Goal: Navigation & Orientation: Find specific page/section

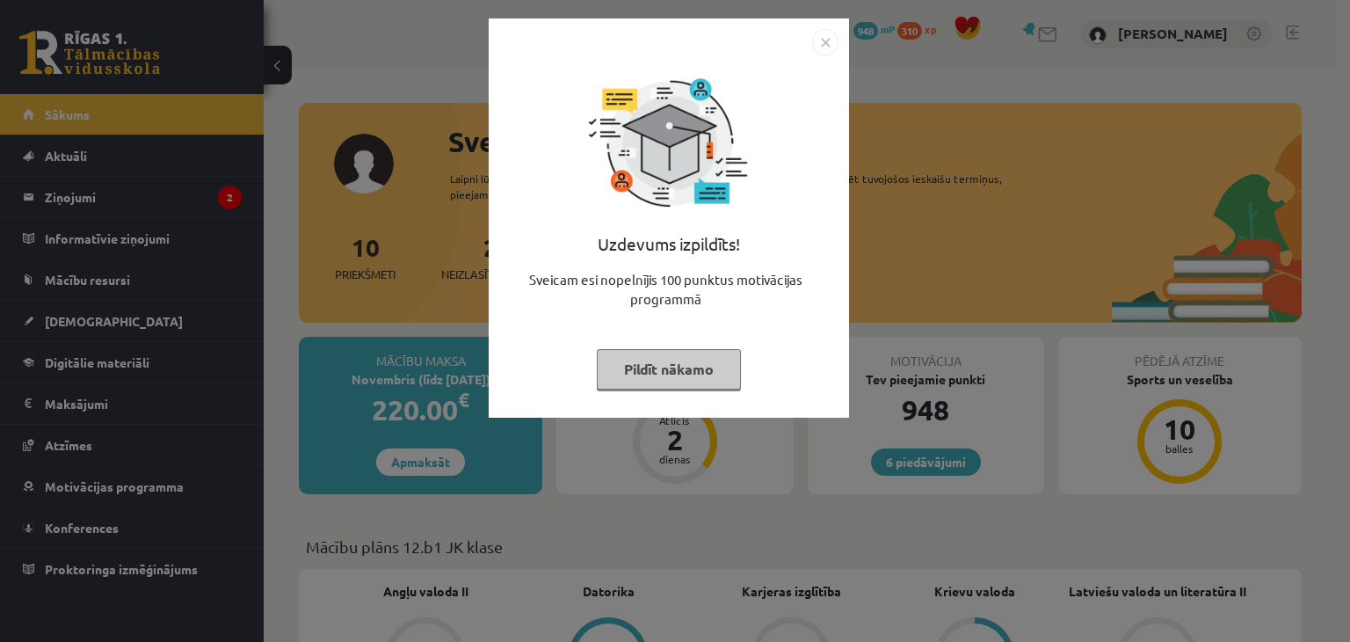
click at [826, 45] on img "Close" at bounding box center [825, 42] width 26 height 26
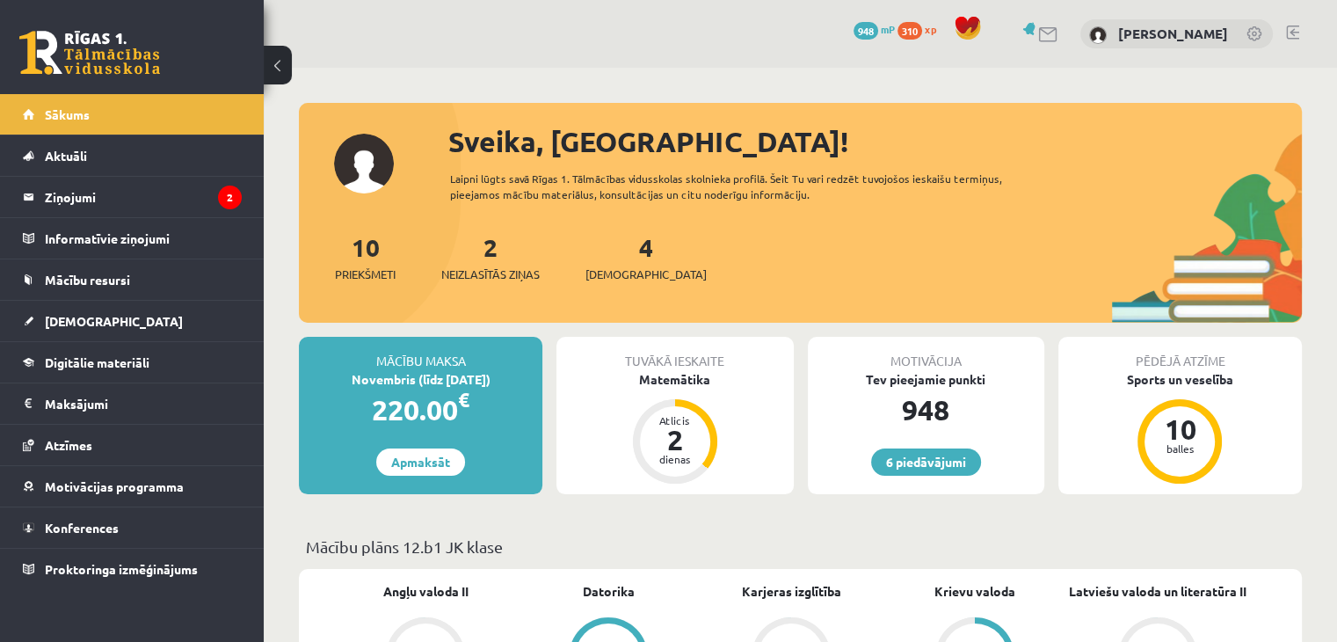
click at [742, 253] on div "10 Priekšmeti 2 Neizlasītās ziņas 4 [DEMOGRAPHIC_DATA]" at bounding box center [800, 276] width 1003 height 94
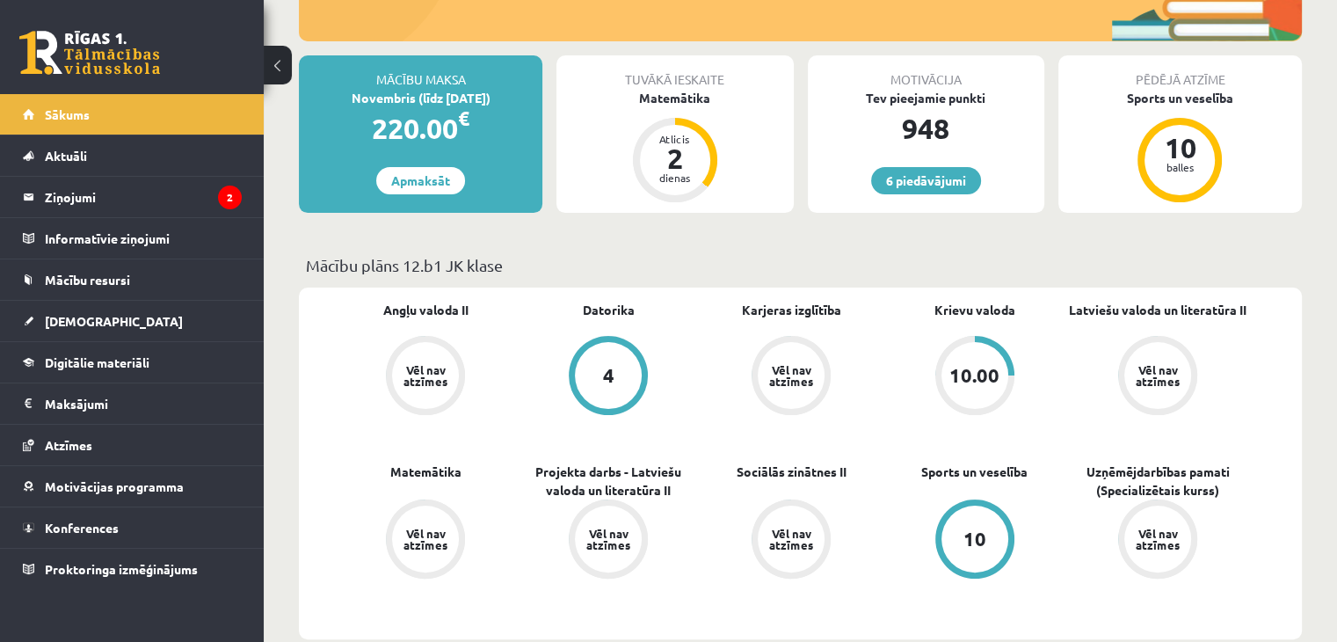
scroll to position [316, 0]
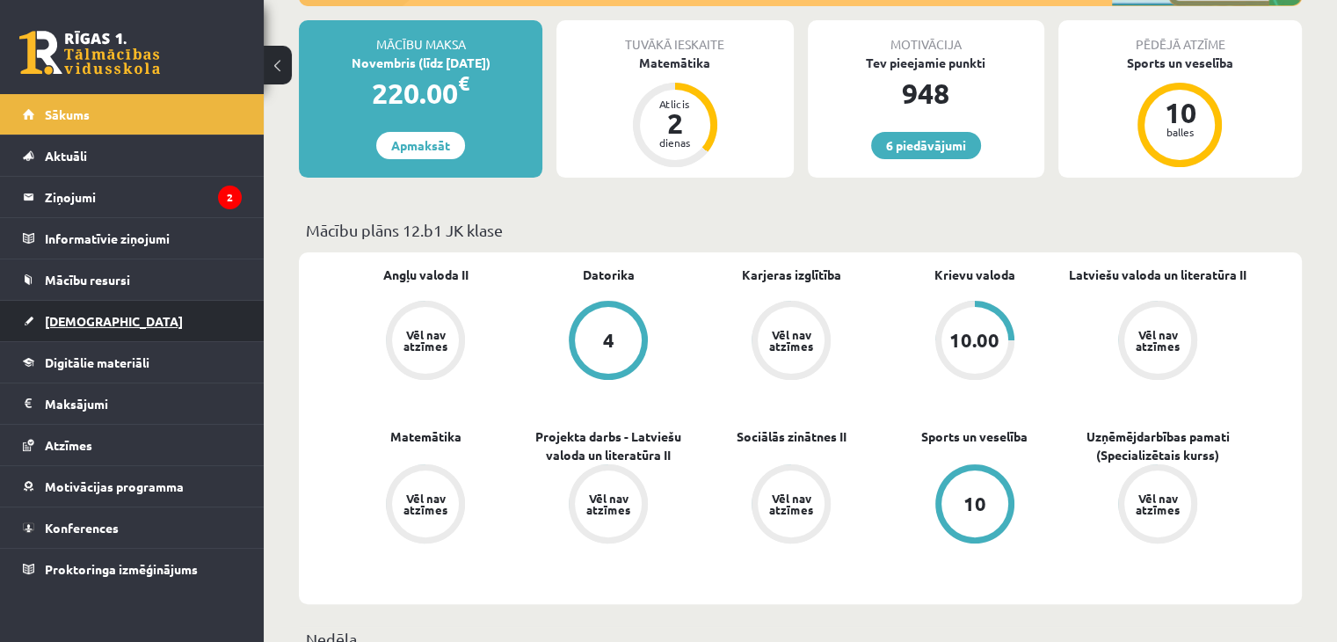
click at [66, 328] on link "[DEMOGRAPHIC_DATA]" at bounding box center [132, 321] width 219 height 40
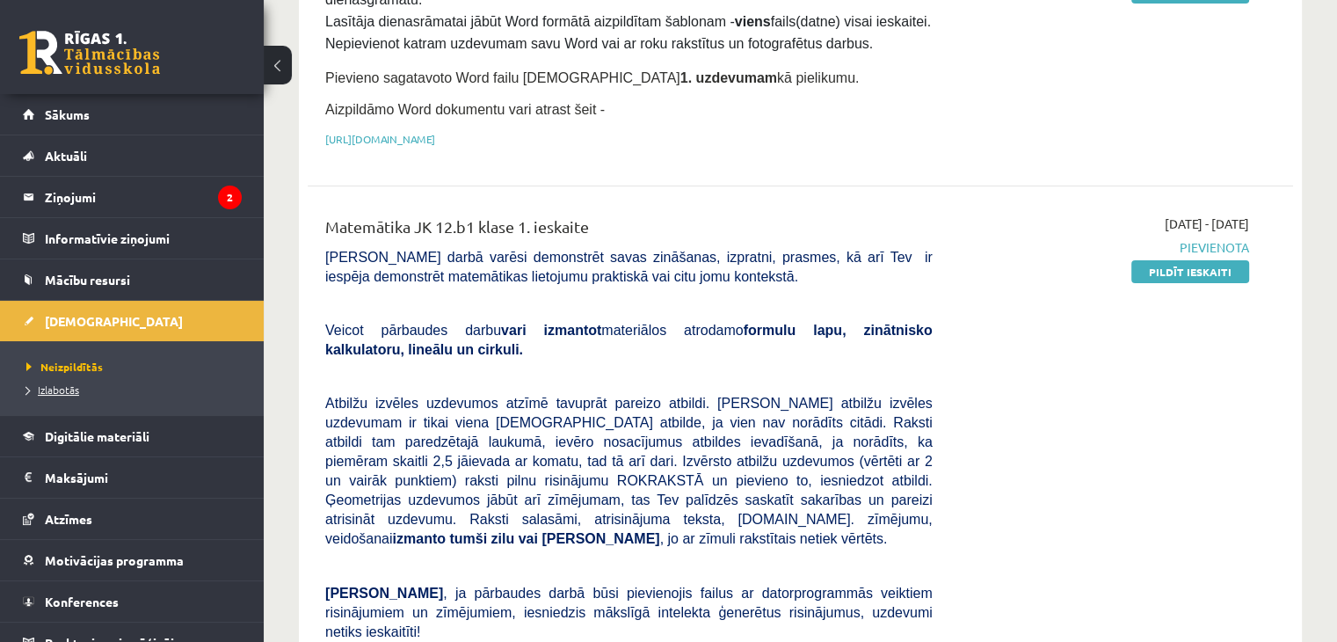
click at [66, 395] on link "Izlabotās" at bounding box center [136, 390] width 220 height 16
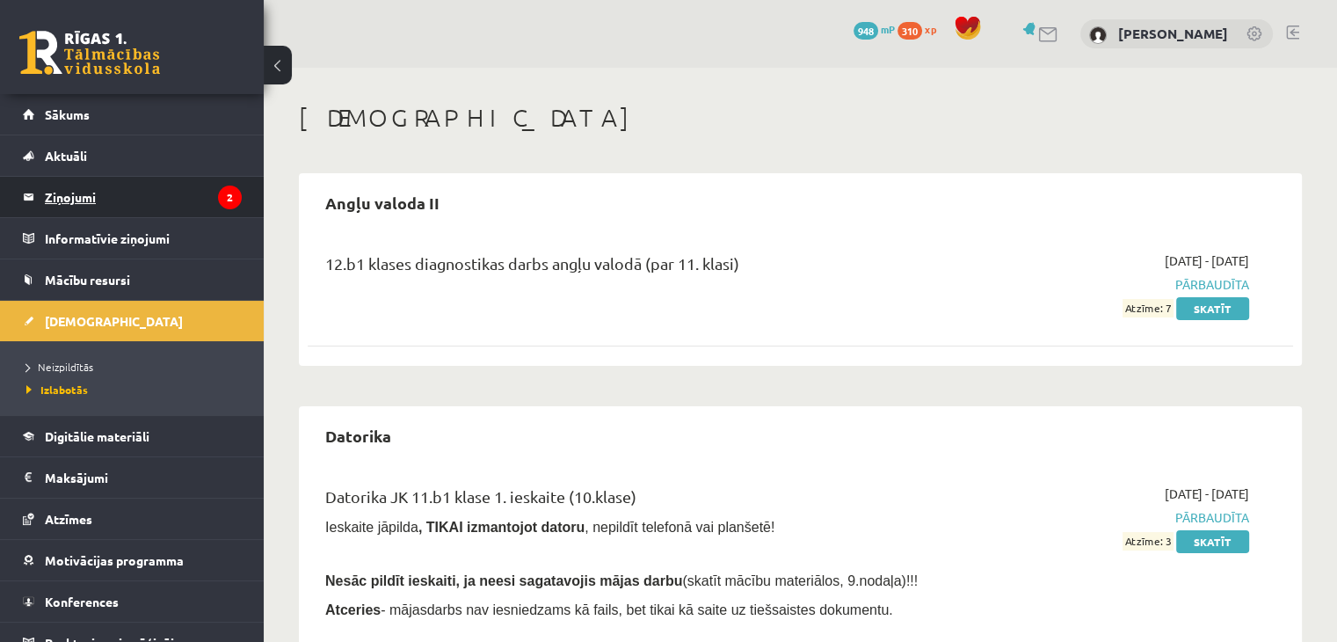
click at [143, 193] on legend "Ziņojumi 2" at bounding box center [143, 197] width 197 height 40
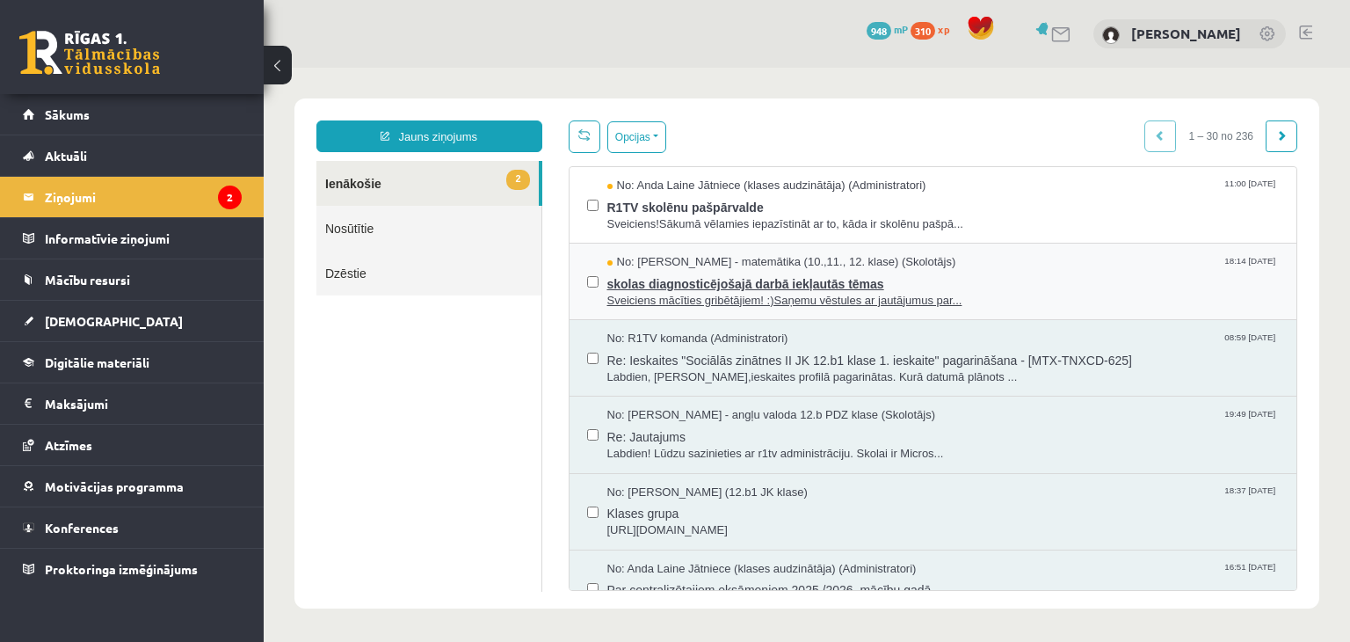
click at [679, 278] on span "skolas diagnosticējošajā darbā iekļautās tēmas" at bounding box center [943, 282] width 672 height 22
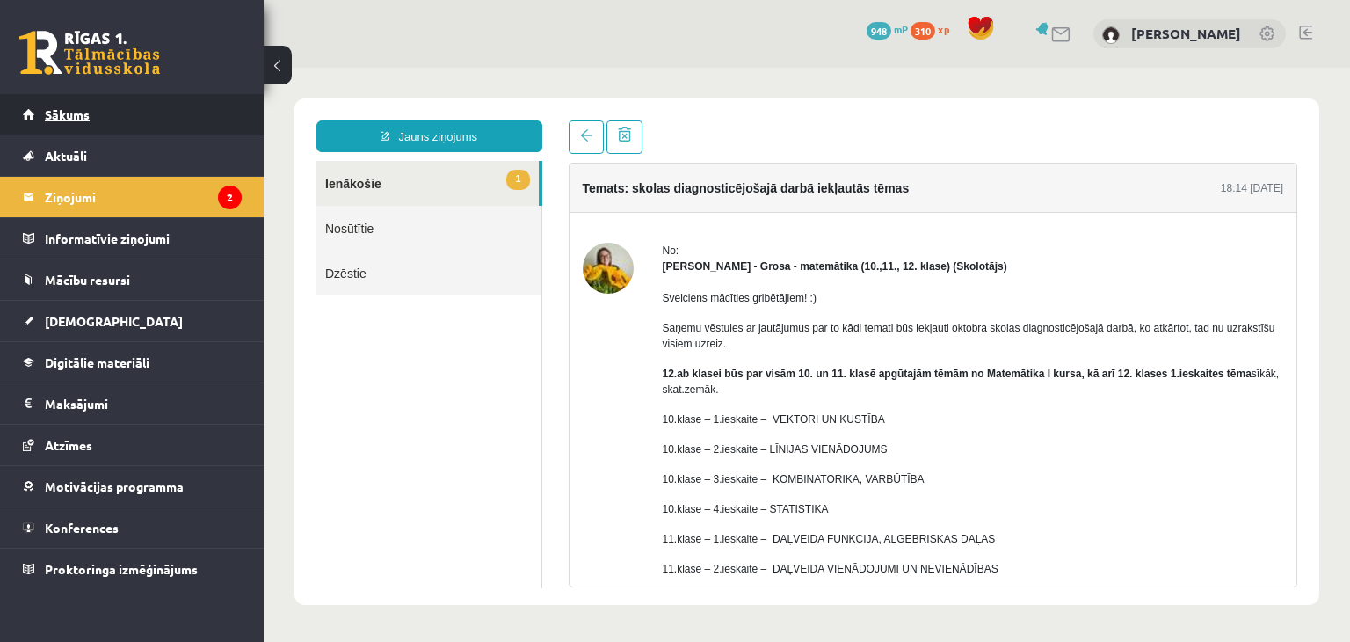
click at [109, 117] on link "Sākums" at bounding box center [132, 114] width 219 height 40
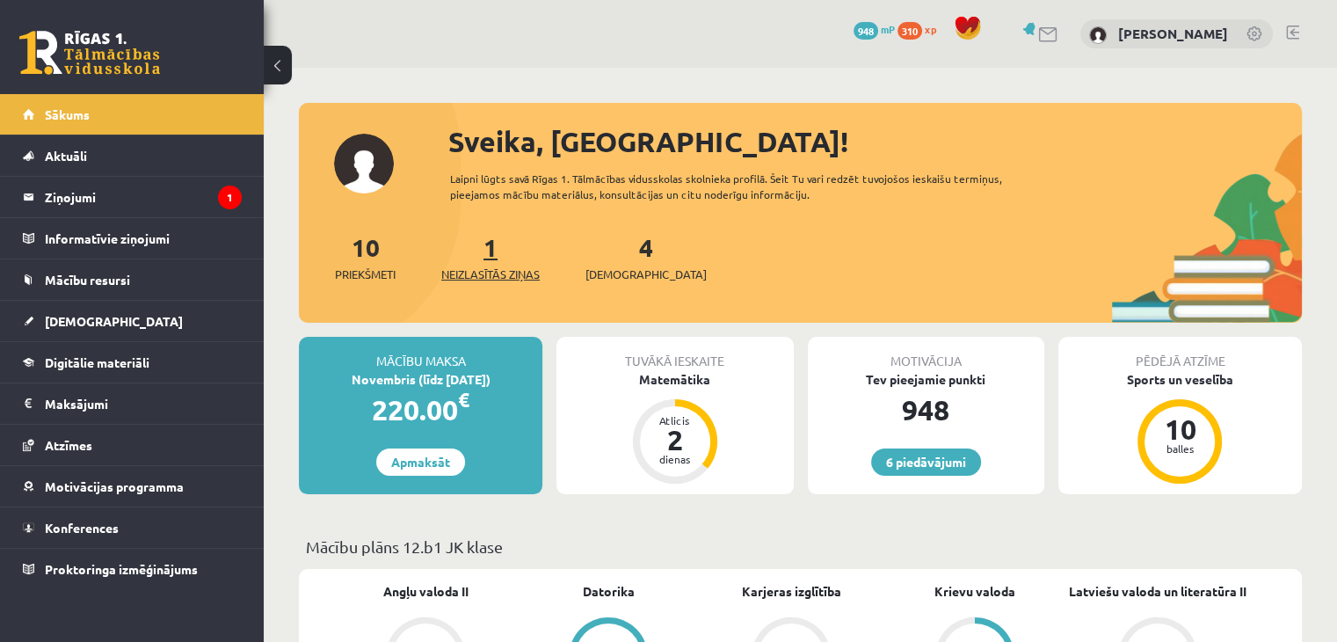
click at [488, 250] on link "1 Neizlasītās ziņas" at bounding box center [490, 257] width 98 height 52
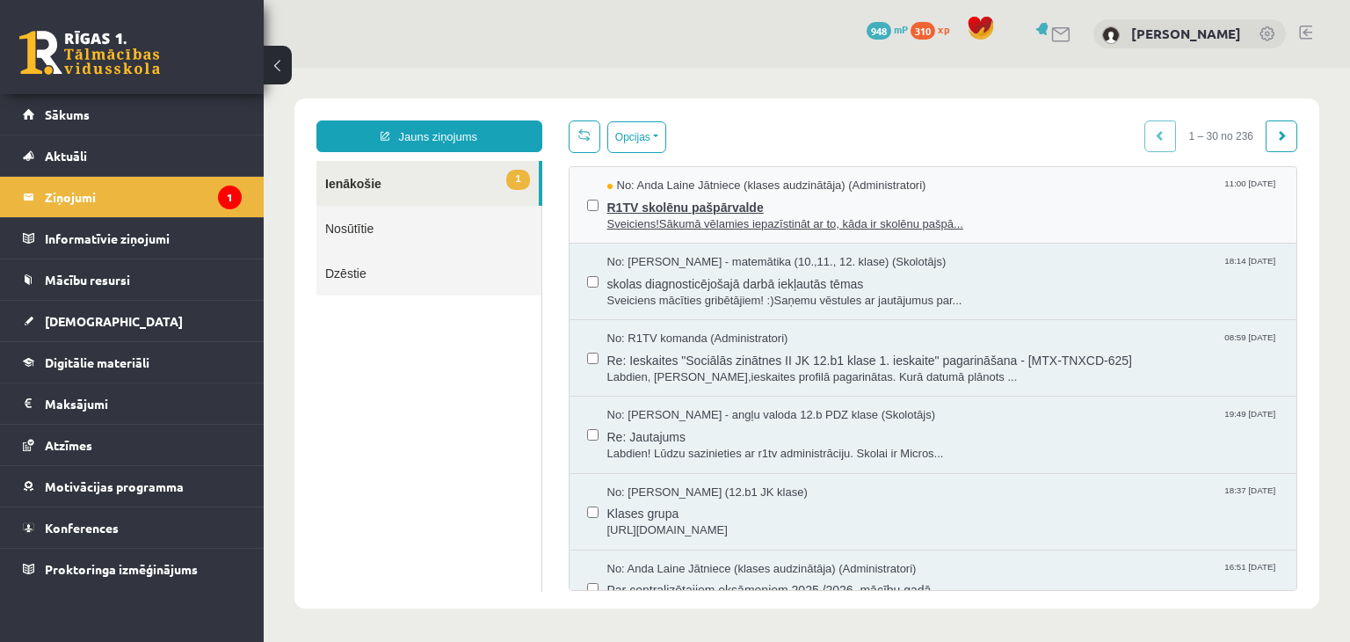
click at [716, 216] on span "Sveiciens!Sākumā vēlamies iepazīstināt ar to, kāda ir skolēnu pašpā..." at bounding box center [943, 224] width 672 height 17
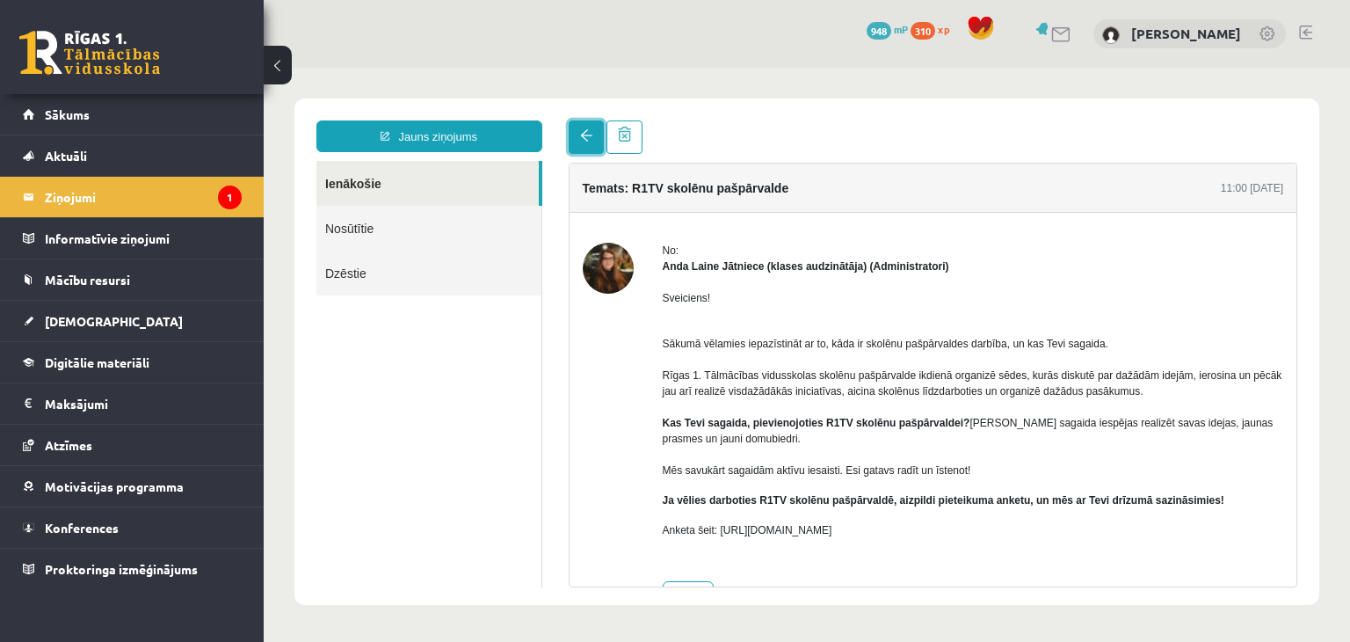
click at [581, 142] on span at bounding box center [586, 135] width 12 height 12
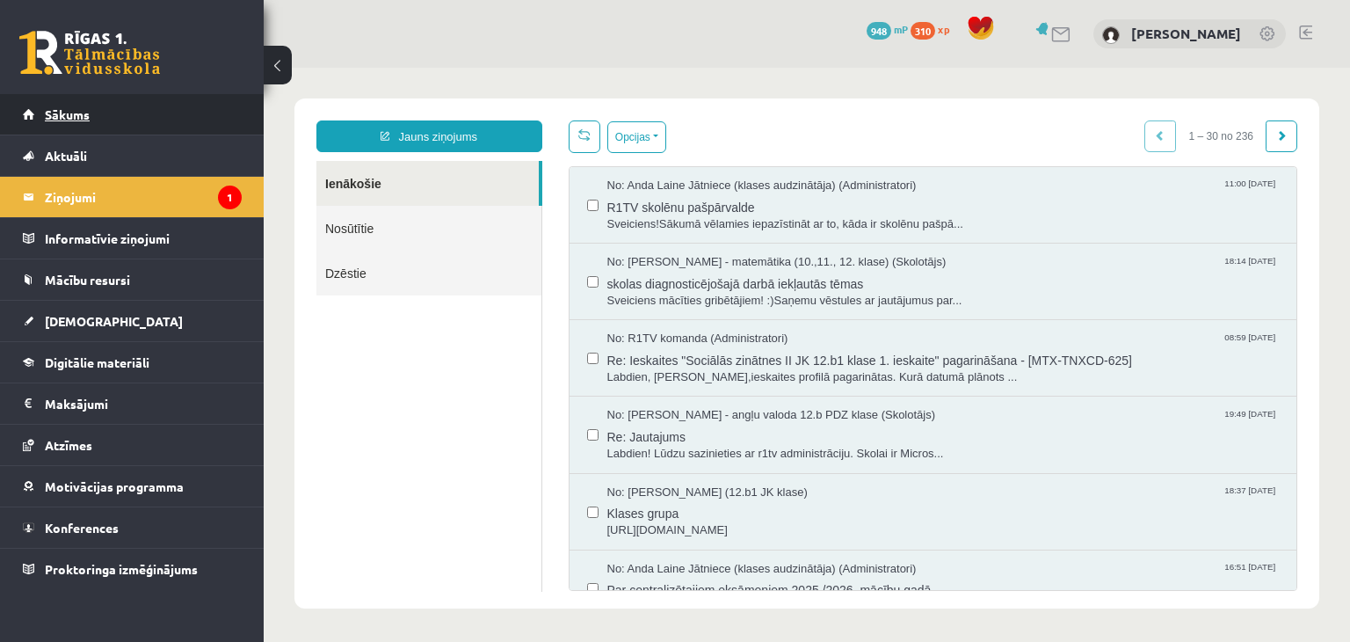
click at [152, 109] on link "Sākums" at bounding box center [132, 114] width 219 height 40
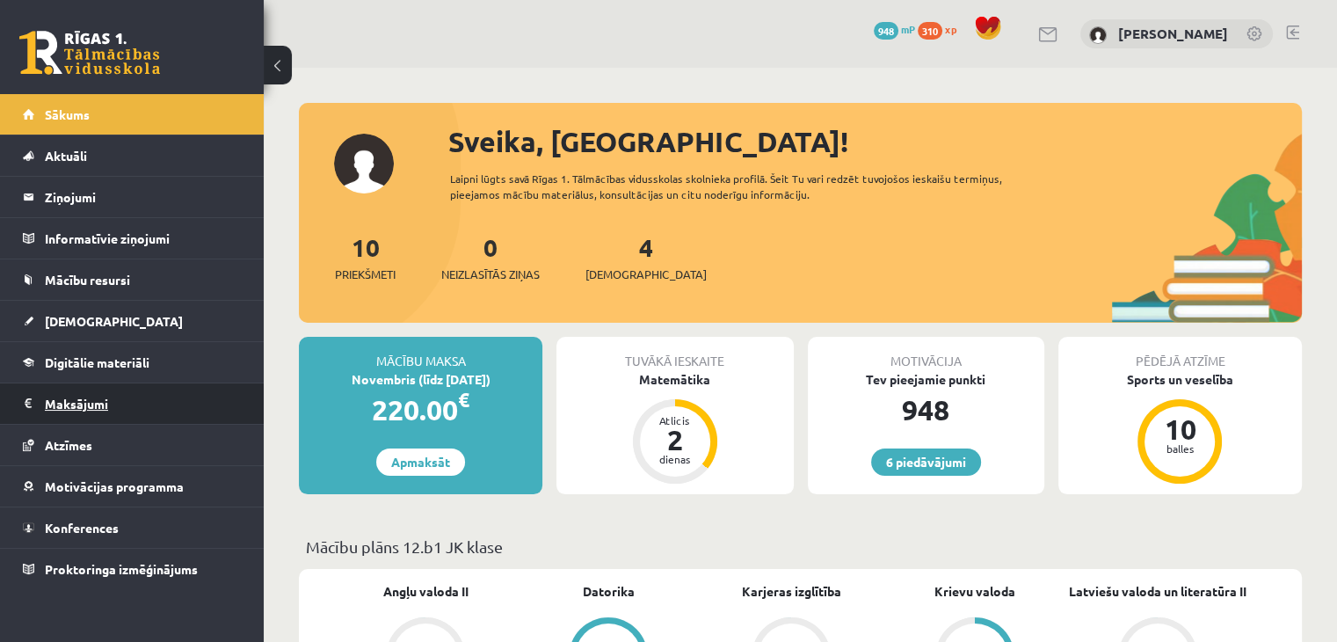
click at [67, 404] on legend "Maksājumi 0" at bounding box center [143, 403] width 197 height 40
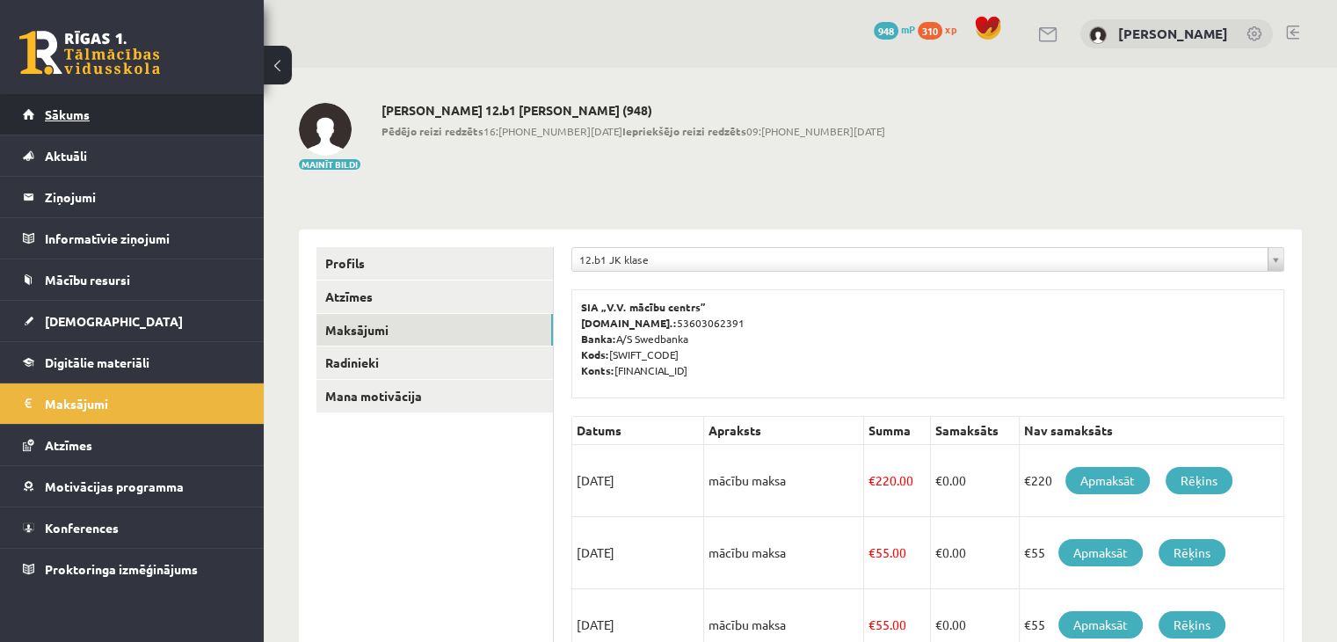
click at [33, 114] on link "Sākums" at bounding box center [132, 114] width 219 height 40
